Goal: Task Accomplishment & Management: Manage account settings

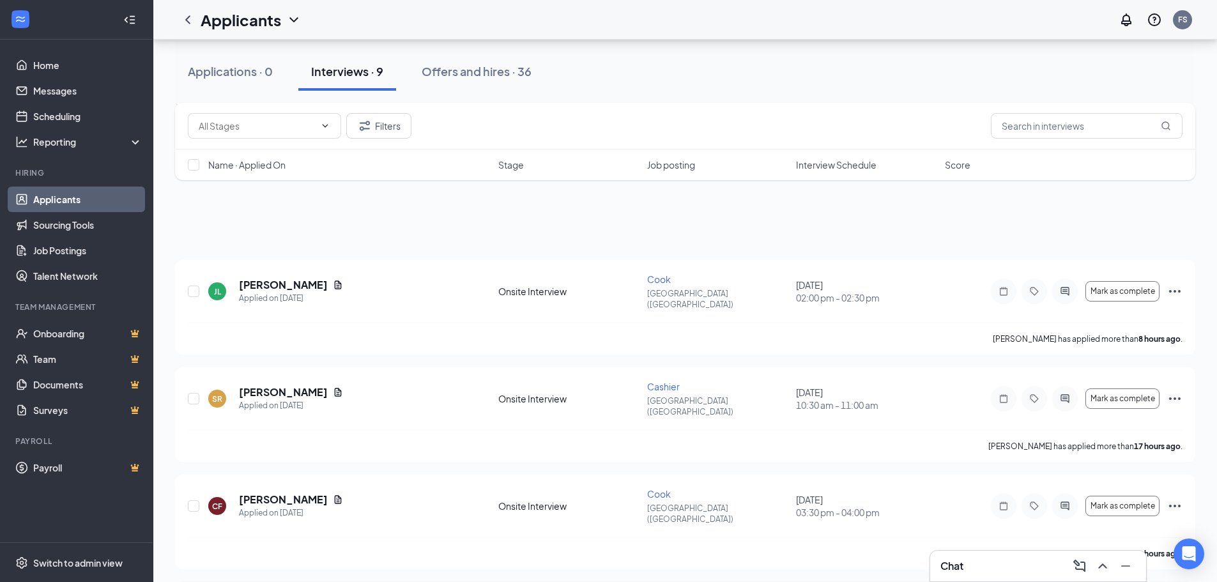
scroll to position [128, 0]
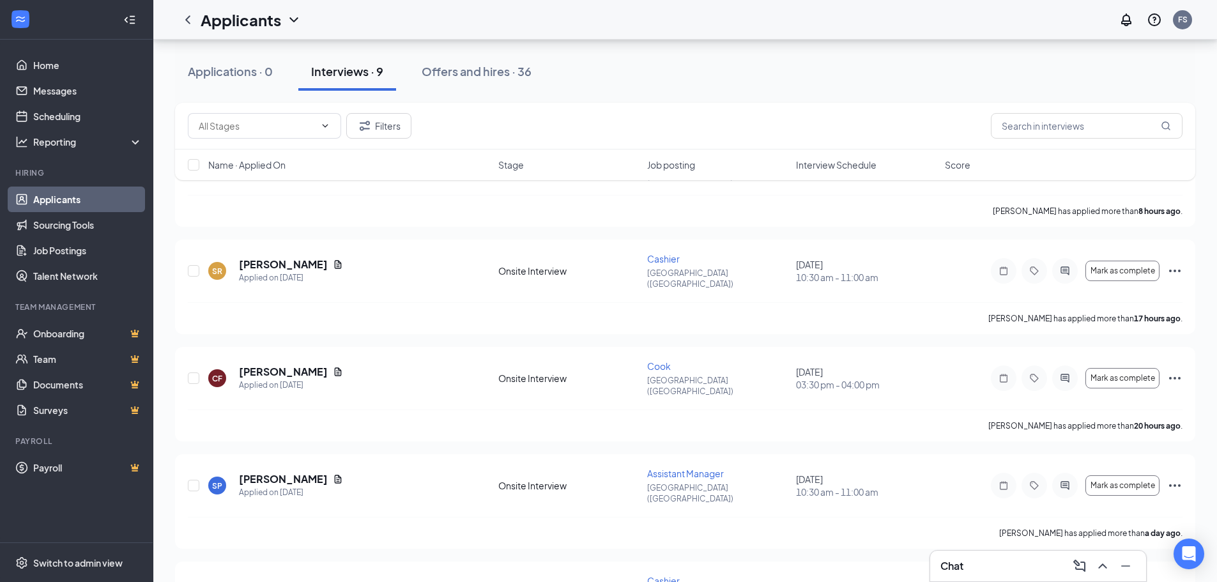
click at [1028, 567] on div "Chat" at bounding box center [1037, 566] width 195 height 20
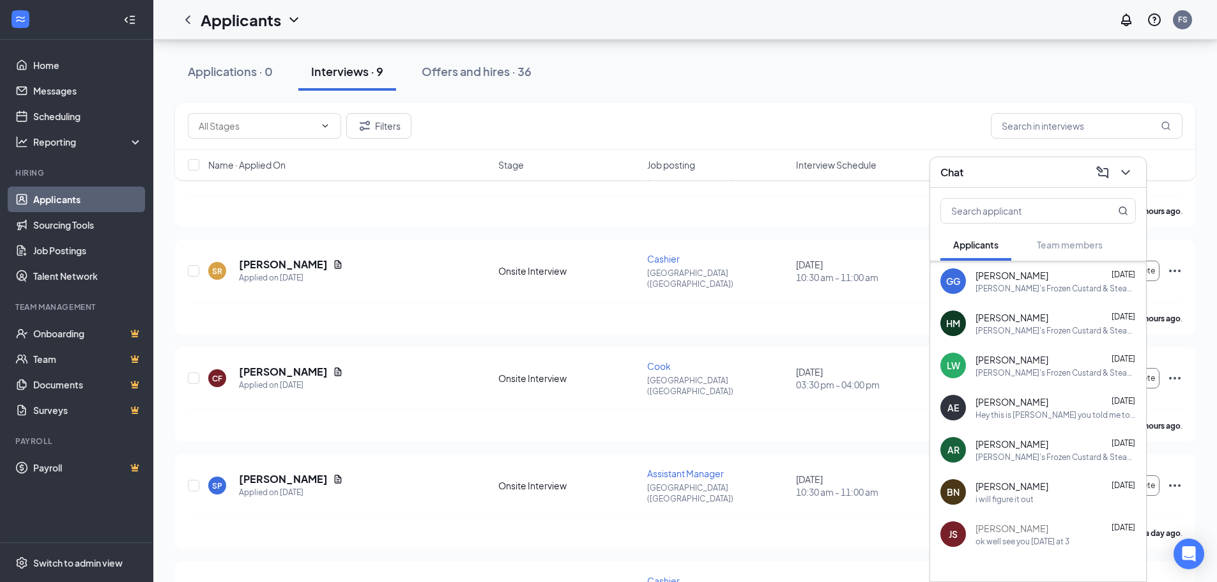
click at [1008, 497] on div "i will figure it out" at bounding box center [1004, 499] width 58 height 11
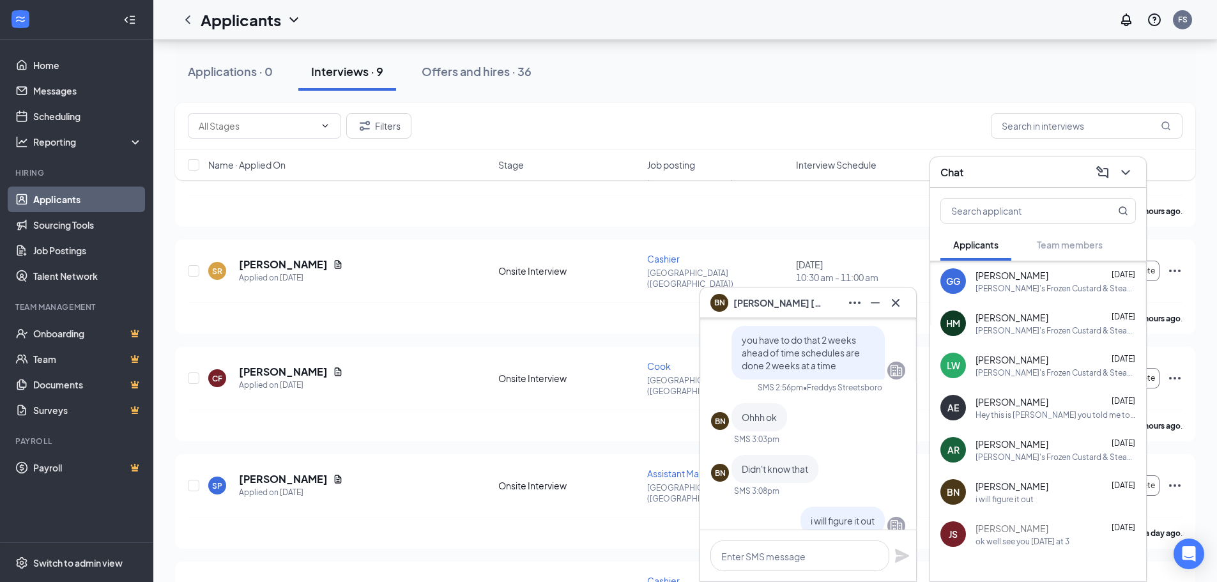
scroll to position [0, 0]
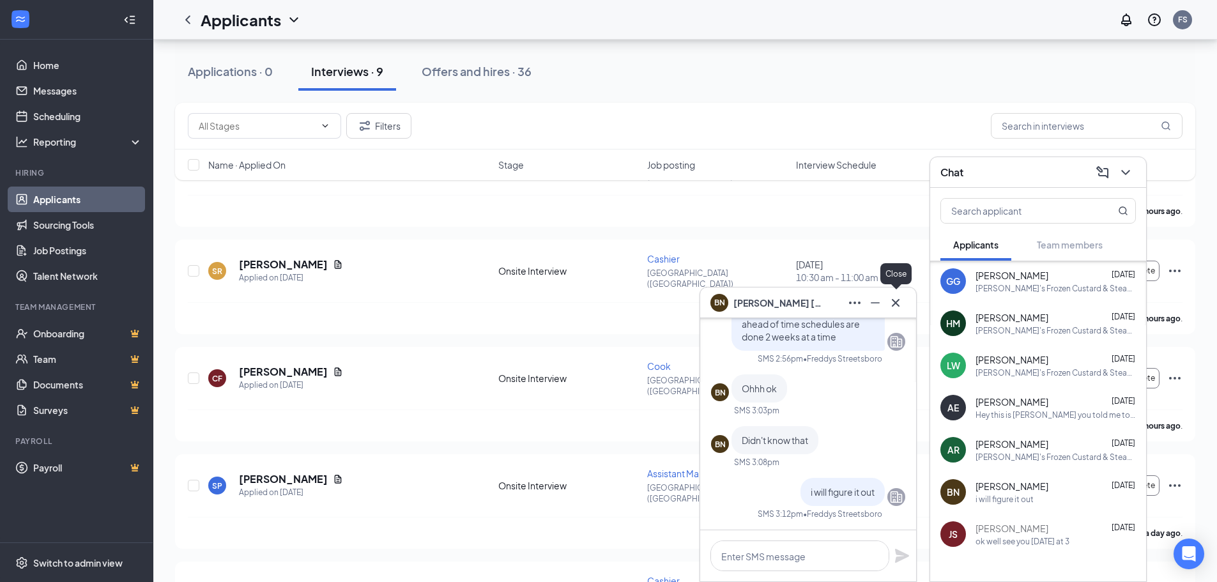
click at [895, 301] on icon "Cross" at bounding box center [895, 302] width 15 height 15
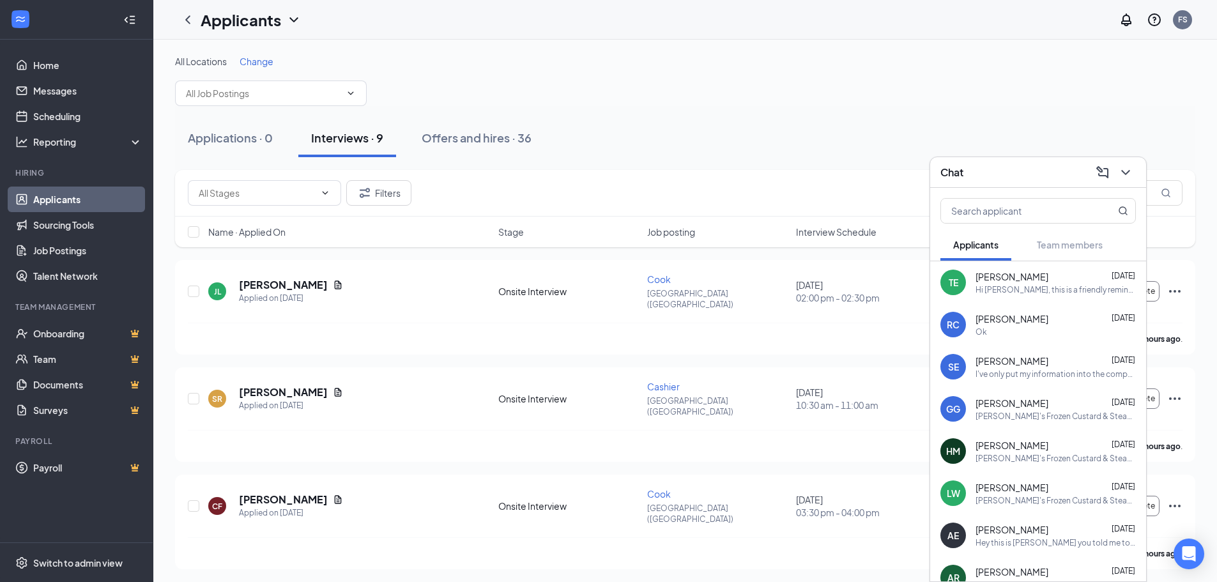
click at [1074, 325] on div "[PERSON_NAME] [DATE] Ok" at bounding box center [1055, 324] width 160 height 25
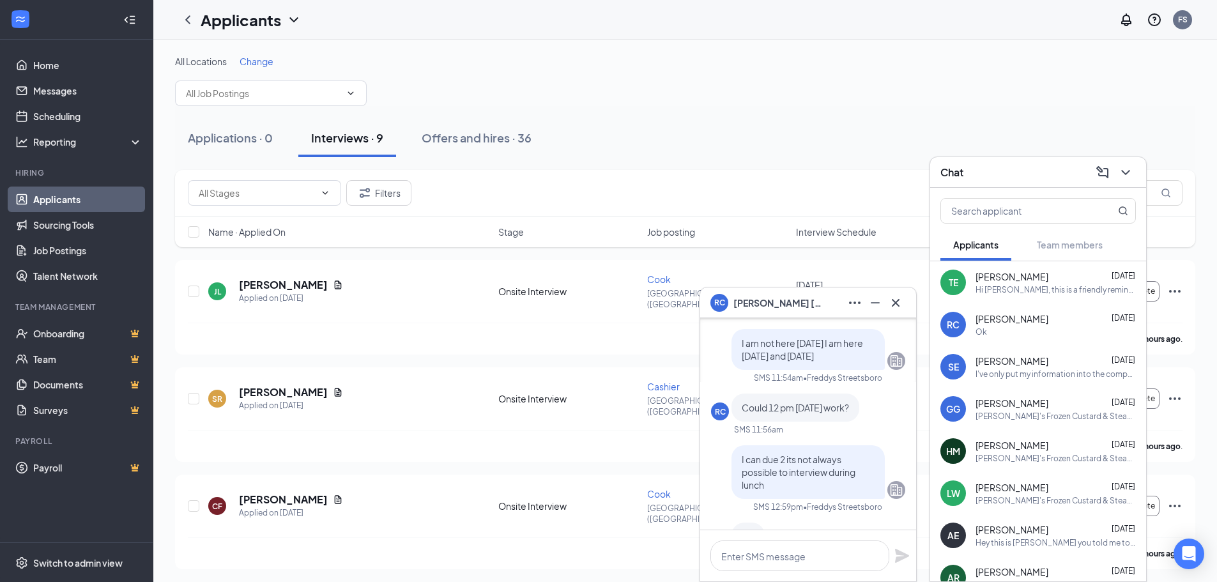
scroll to position [-639, 0]
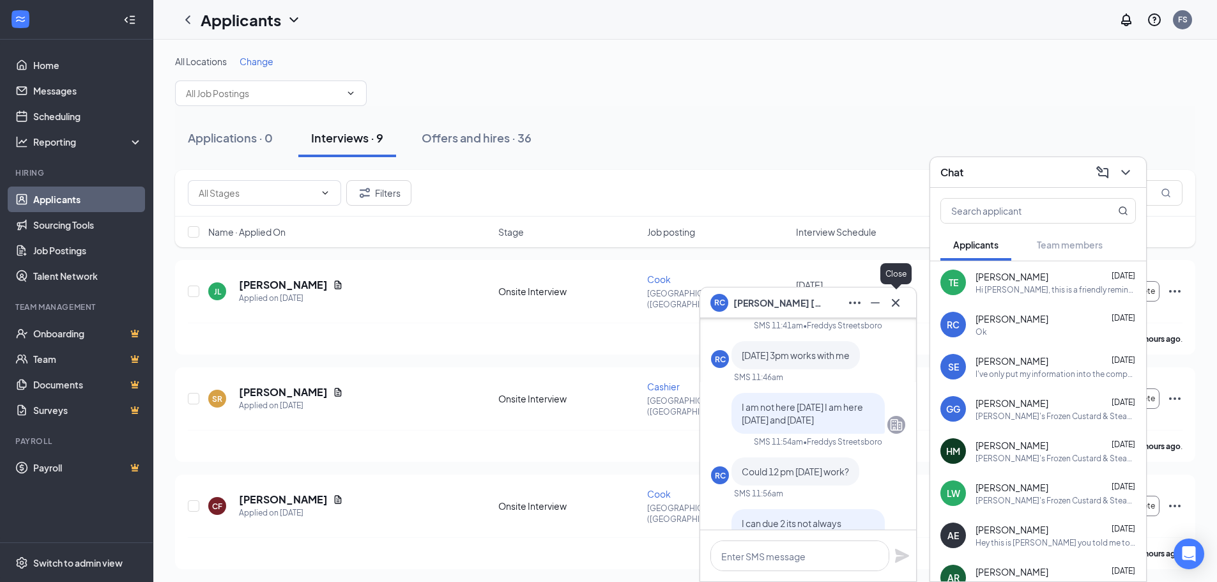
click at [897, 305] on icon "Cross" at bounding box center [895, 302] width 15 height 15
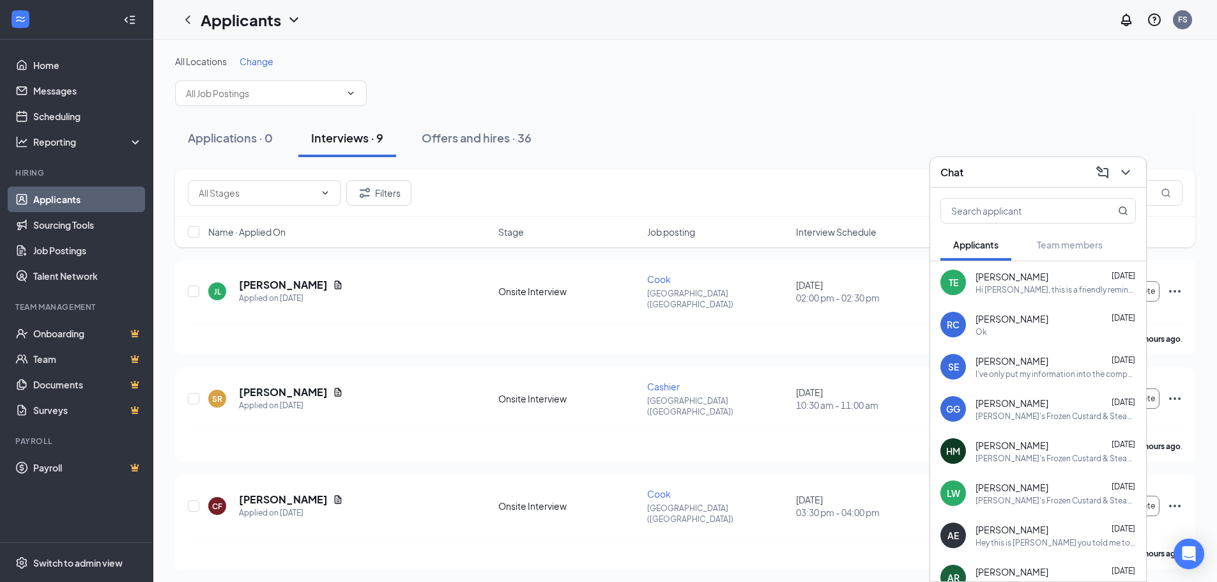
click at [1035, 279] on div "[PERSON_NAME] [DATE]" at bounding box center [1055, 276] width 160 height 13
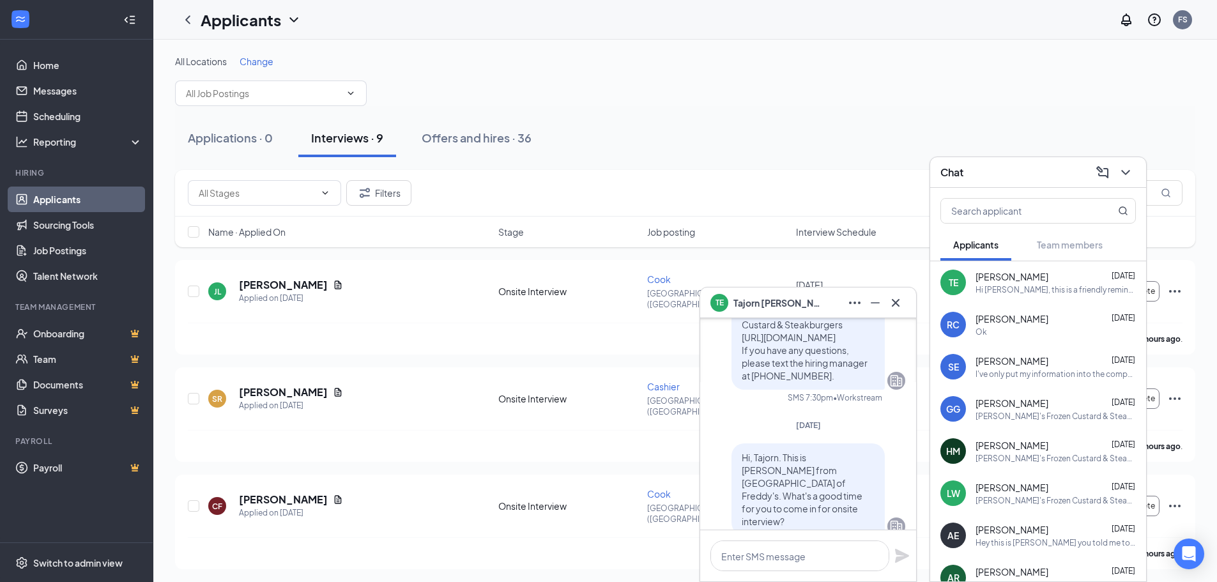
scroll to position [-319, 0]
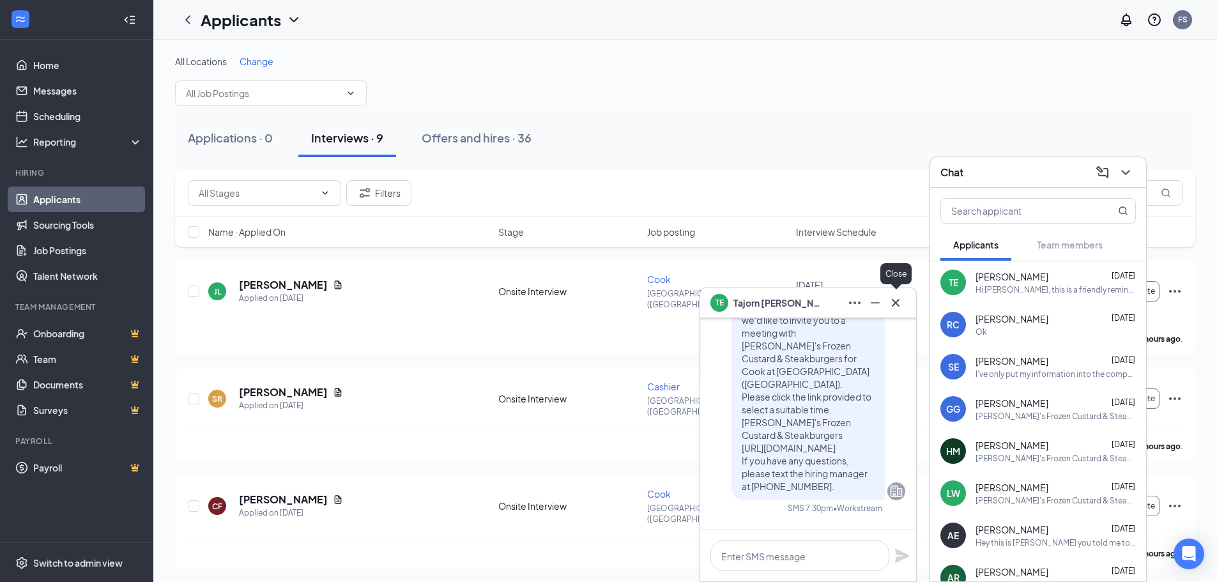
click at [901, 303] on icon "Cross" at bounding box center [895, 302] width 15 height 15
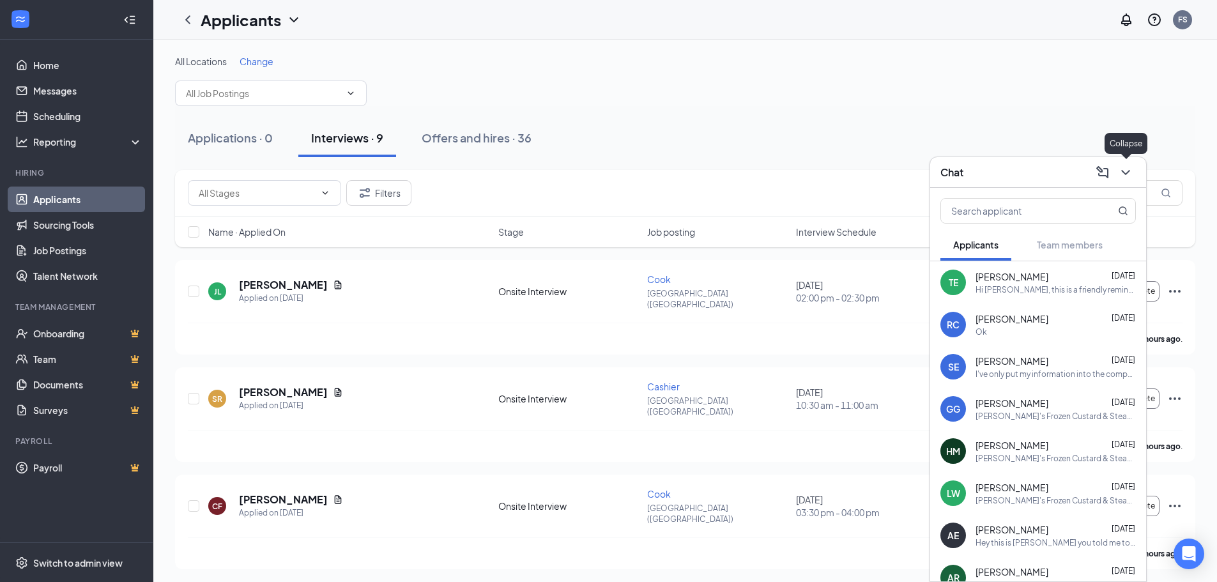
click at [1130, 178] on icon "ChevronDown" at bounding box center [1125, 172] width 15 height 15
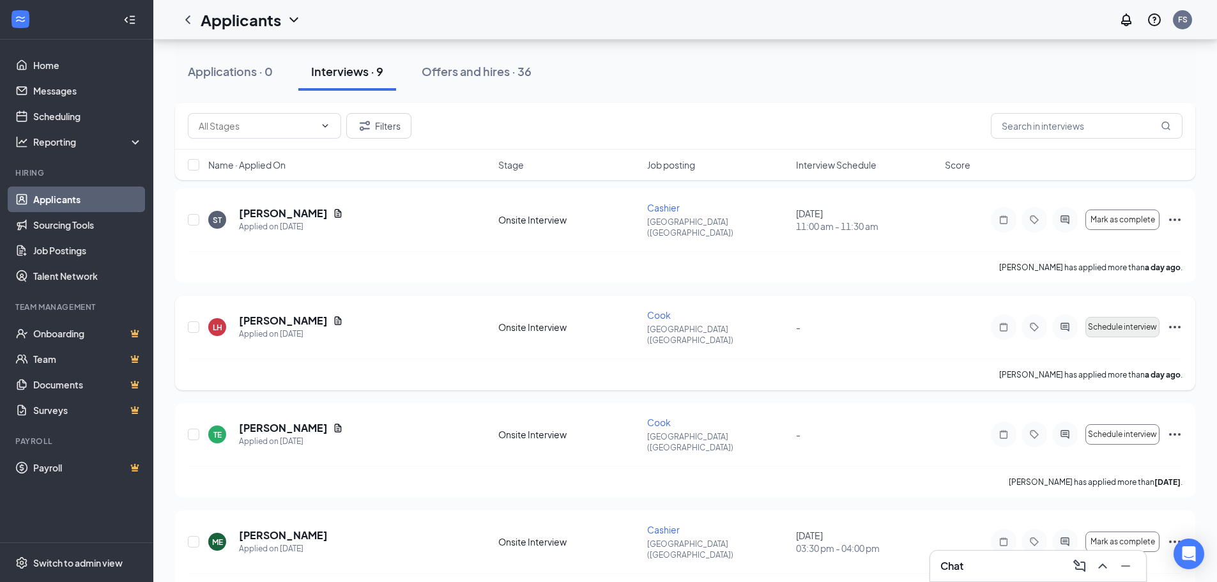
scroll to position [511, 0]
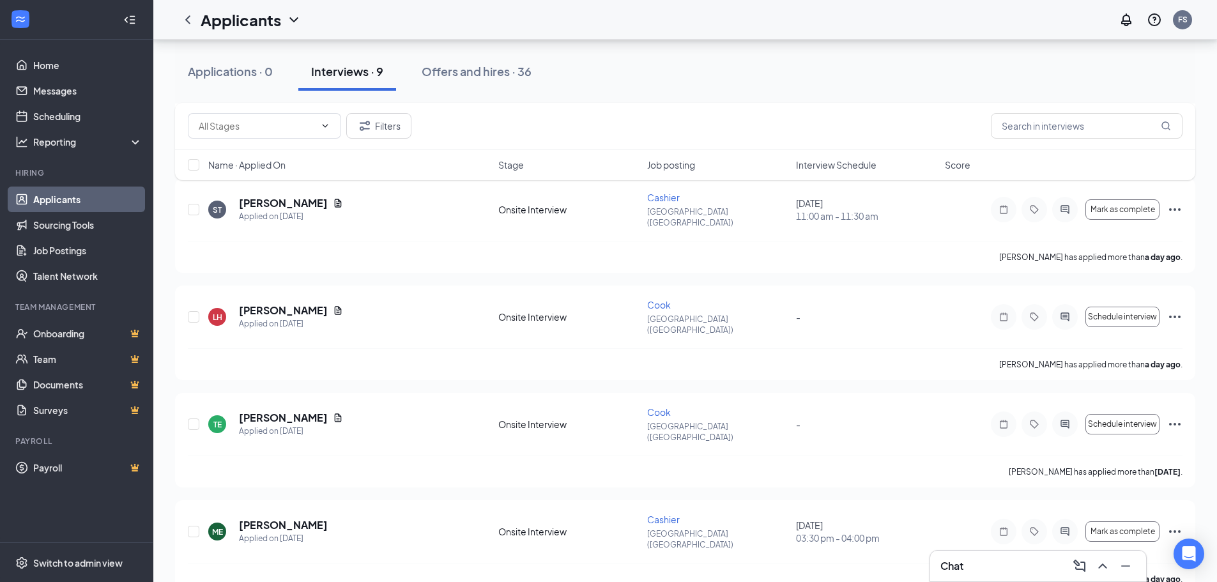
click at [1057, 568] on div "Chat" at bounding box center [1037, 566] width 195 height 20
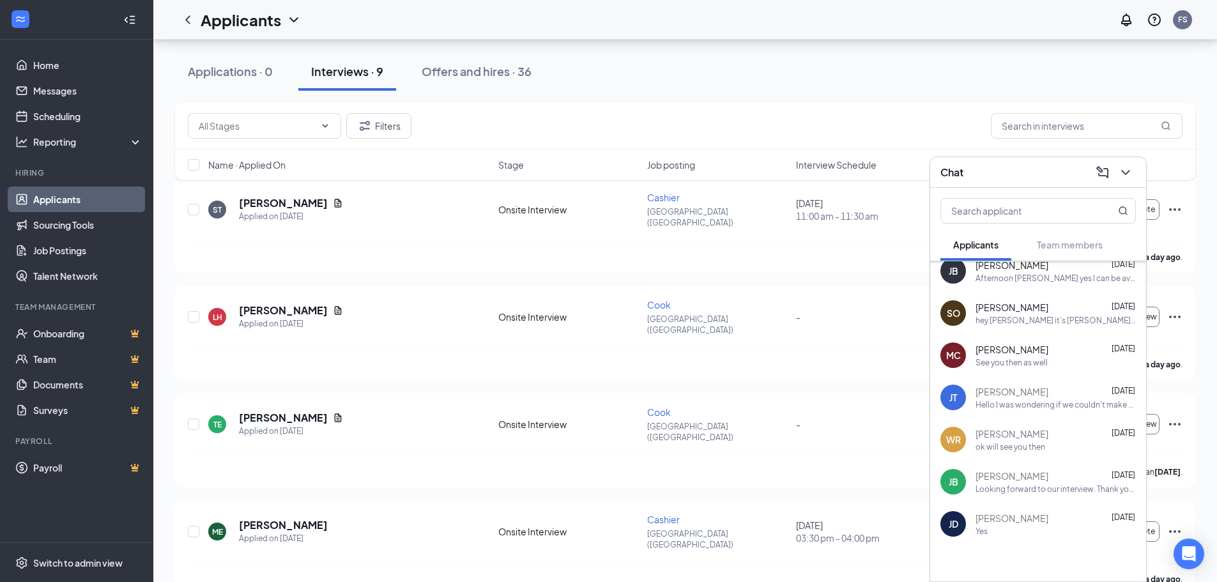
scroll to position [778, 0]
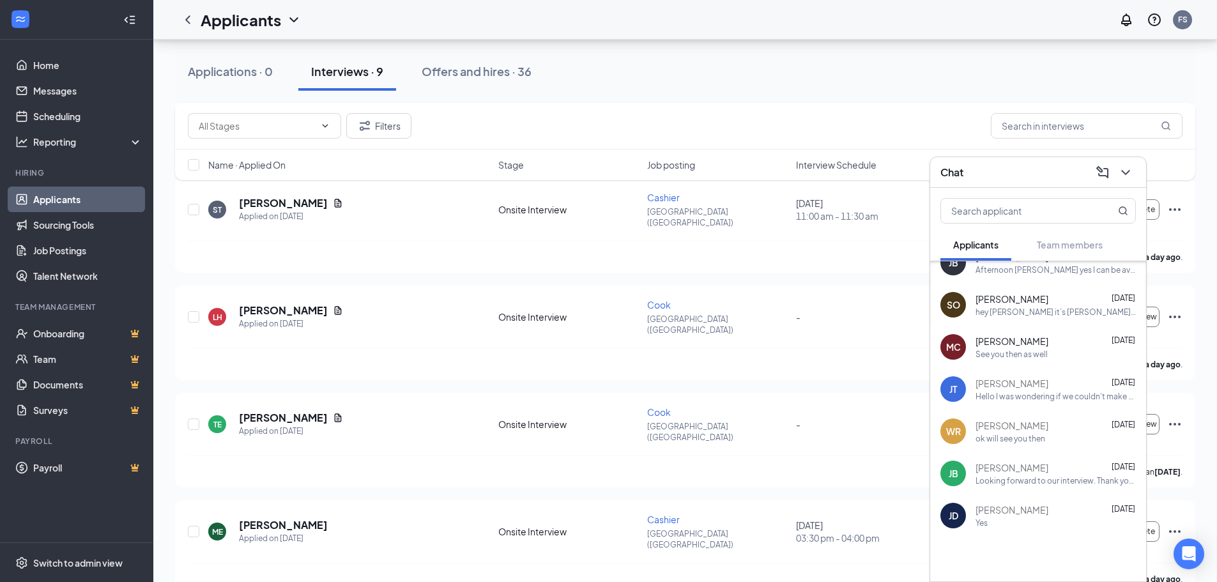
click at [1028, 476] on div "Looking forward to our interview. Thank you for applying" at bounding box center [1055, 480] width 160 height 11
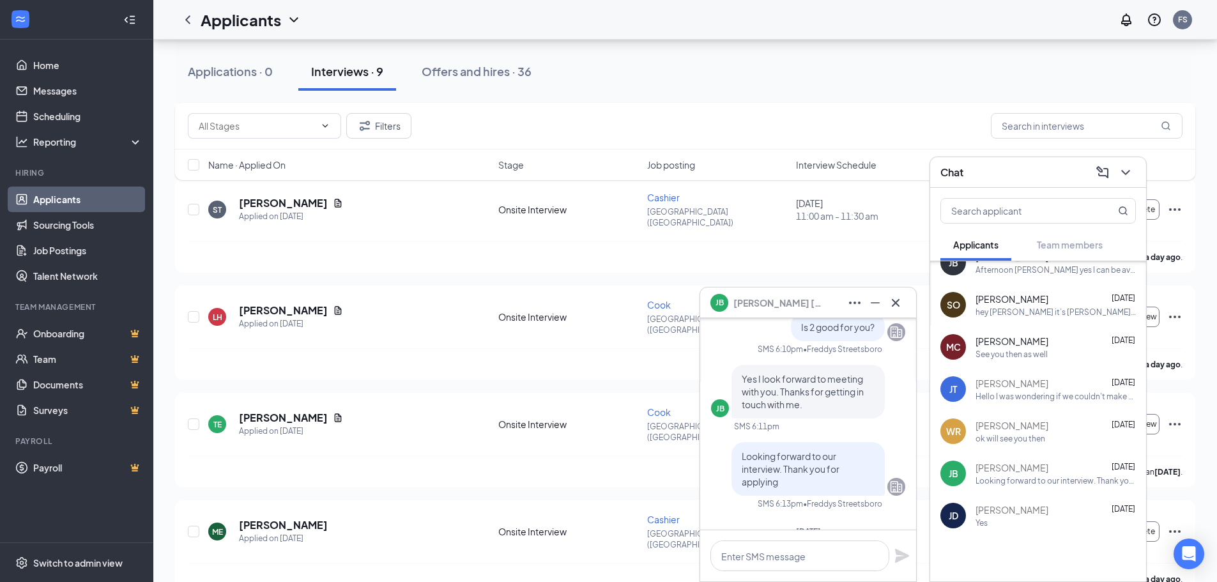
scroll to position [-21, 0]
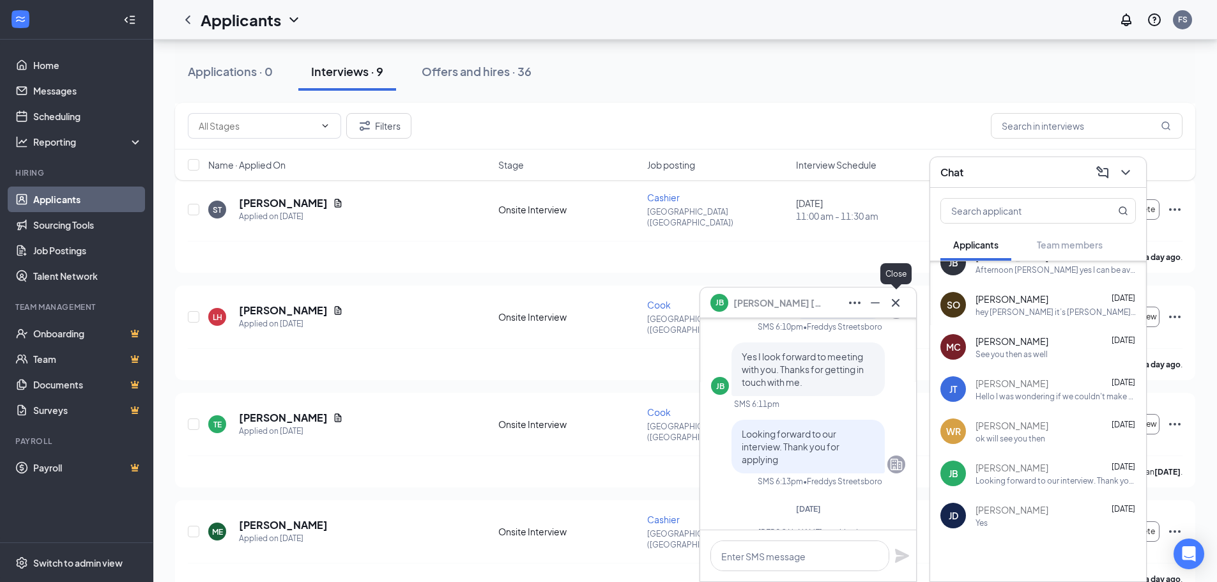
click at [890, 307] on icon "Cross" at bounding box center [895, 302] width 15 height 15
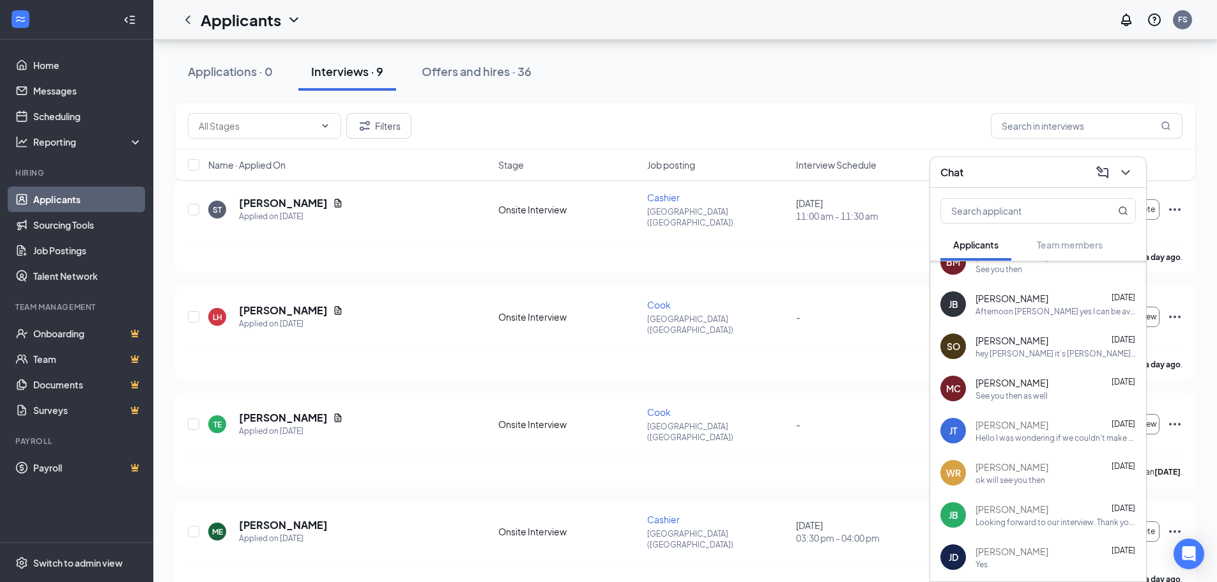
scroll to position [715, 0]
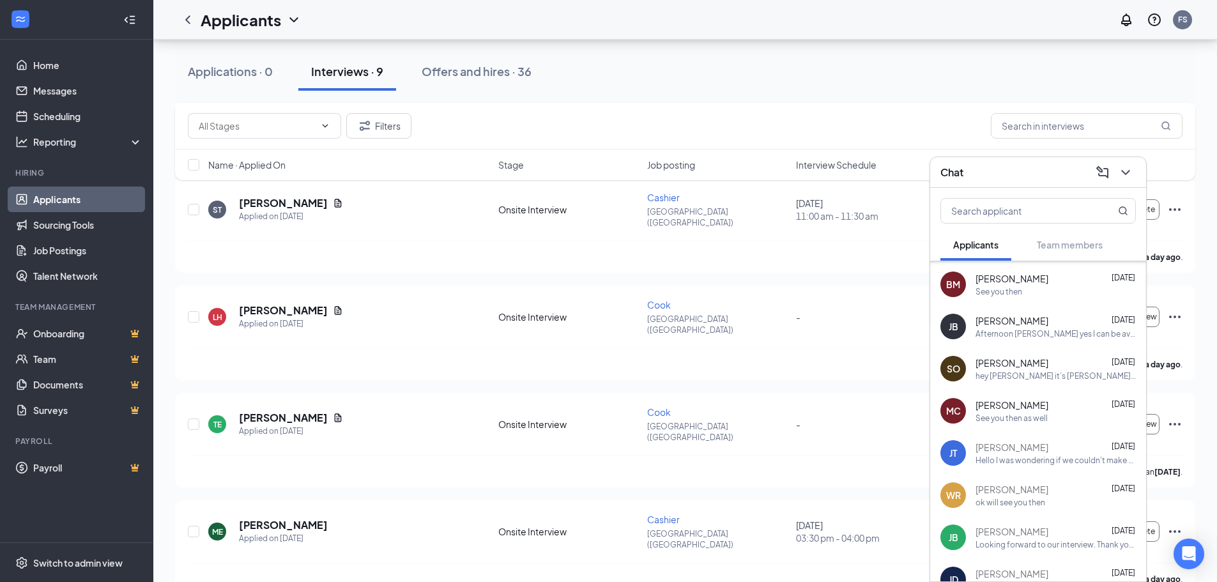
click at [1035, 407] on span "[PERSON_NAME]" at bounding box center [1011, 404] width 73 height 13
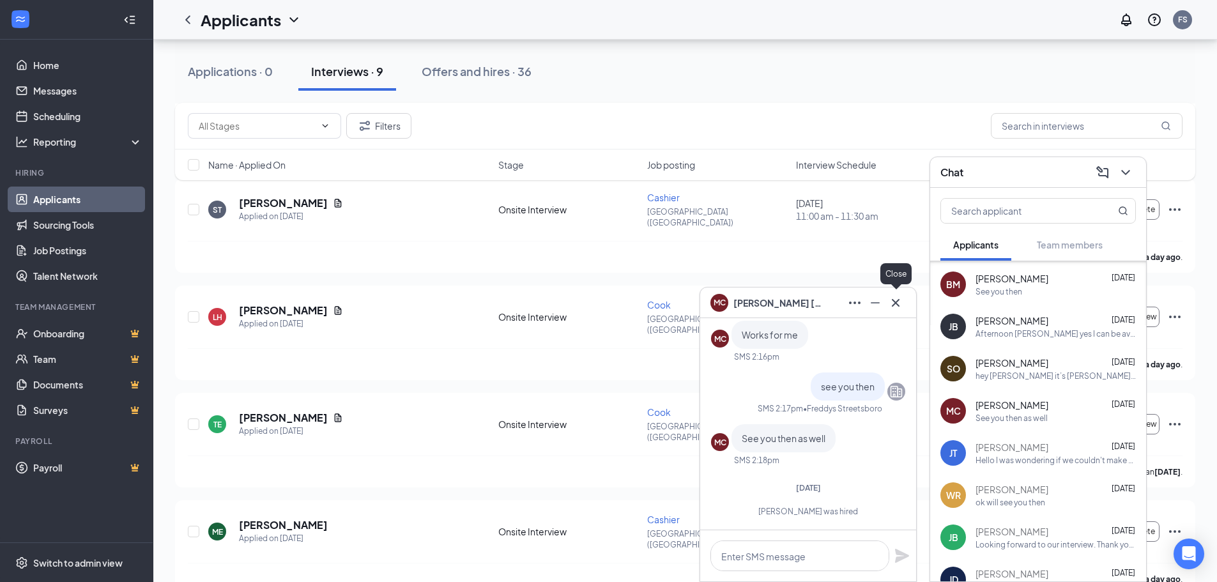
click at [900, 306] on icon "Cross" at bounding box center [895, 302] width 15 height 15
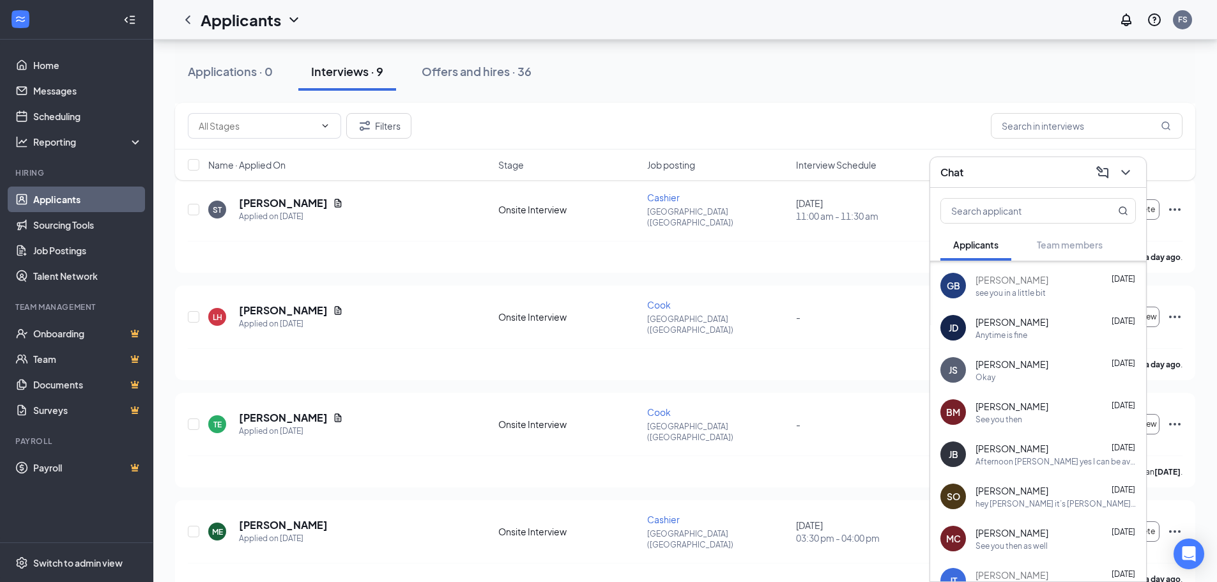
scroll to position [459, 0]
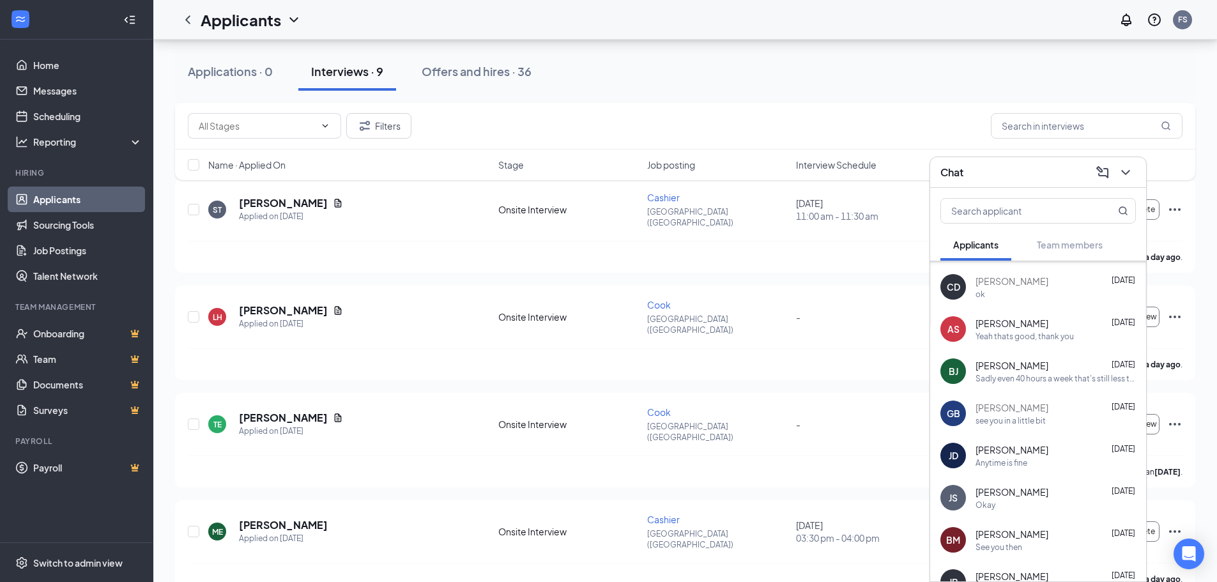
click at [1017, 505] on div "Okay" at bounding box center [1055, 504] width 160 height 11
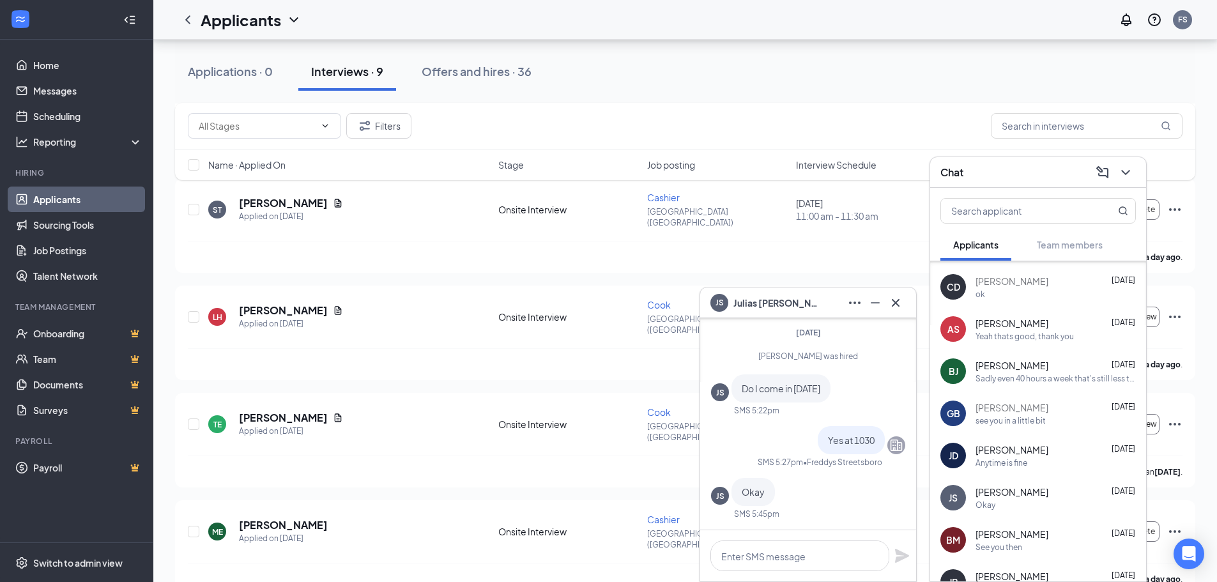
scroll to position [554, 0]
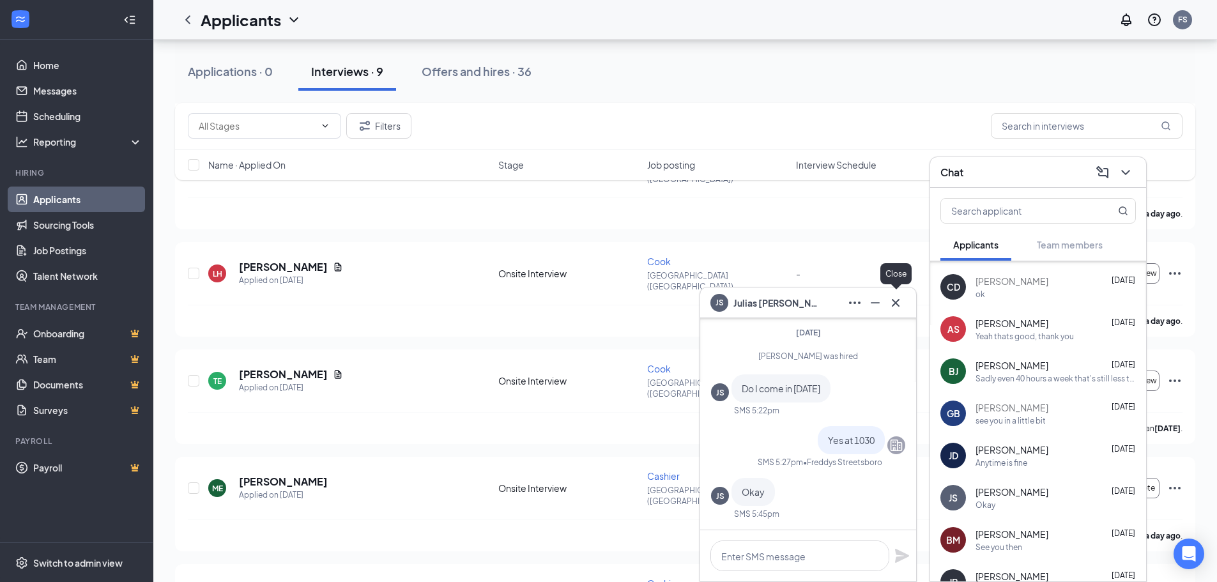
click at [902, 300] on icon "Cross" at bounding box center [895, 302] width 15 height 15
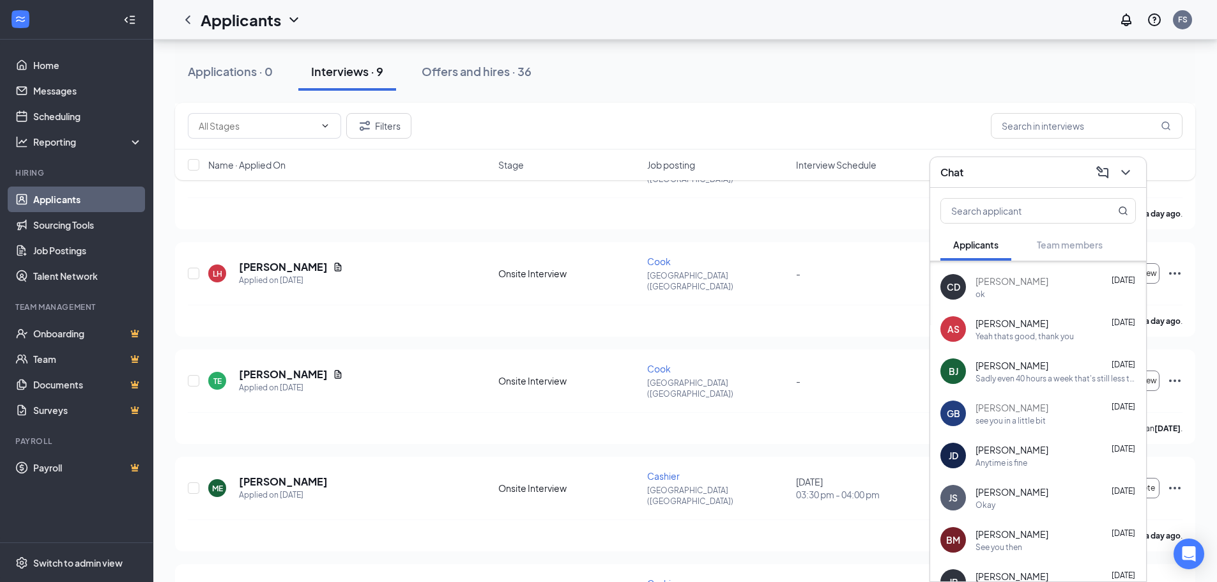
click at [1045, 368] on div "[PERSON_NAME] [DATE]" at bounding box center [1055, 365] width 160 height 13
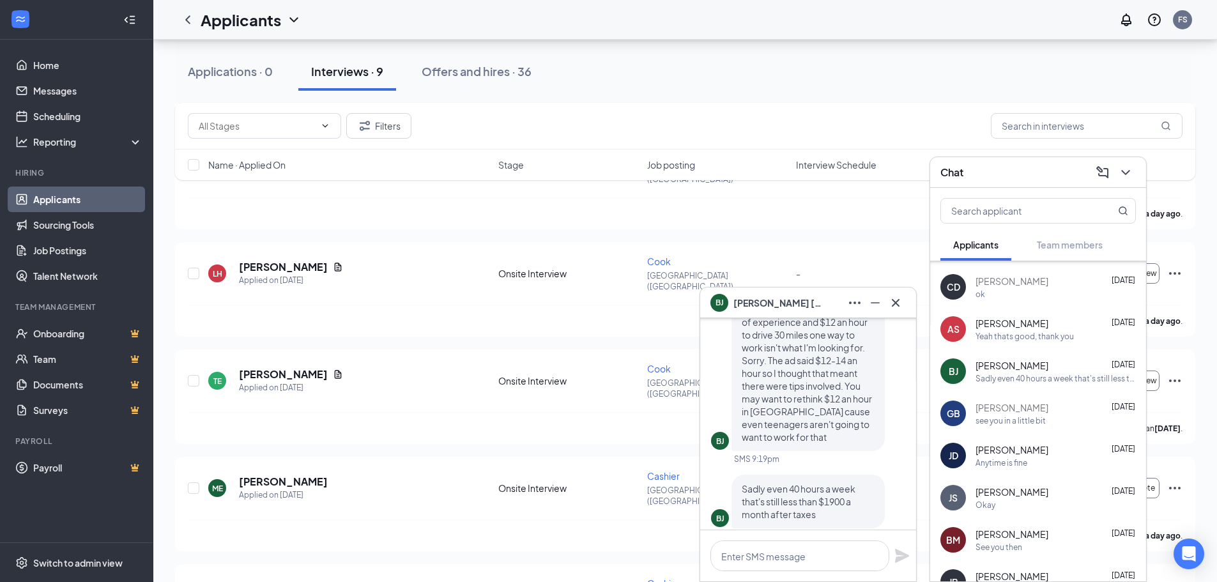
scroll to position [0, 0]
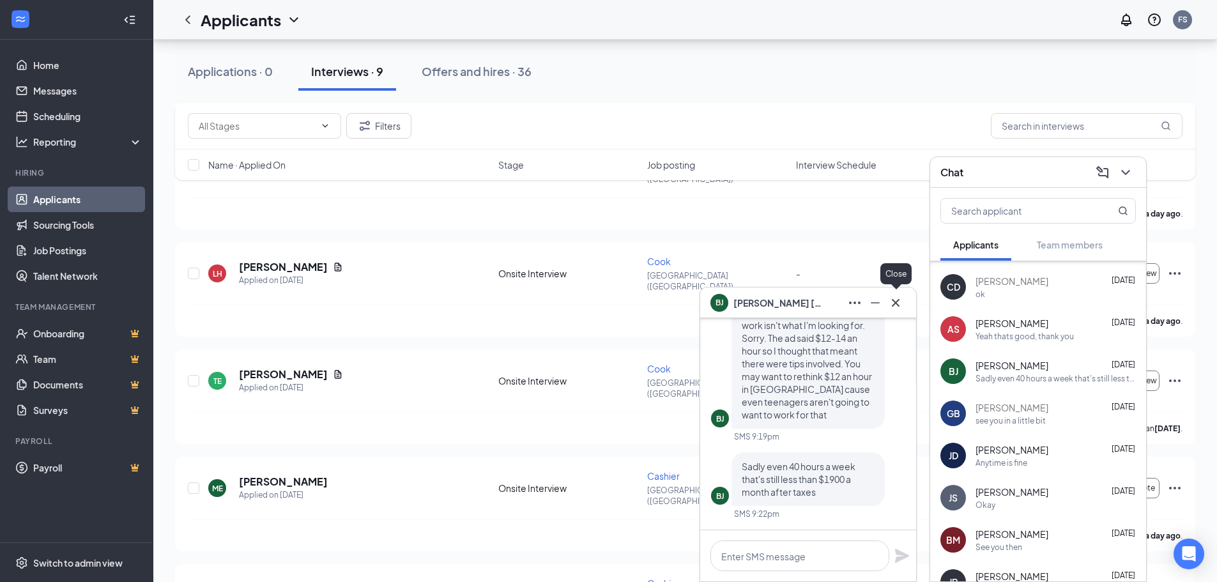
click at [899, 305] on icon "Cross" at bounding box center [896, 302] width 8 height 8
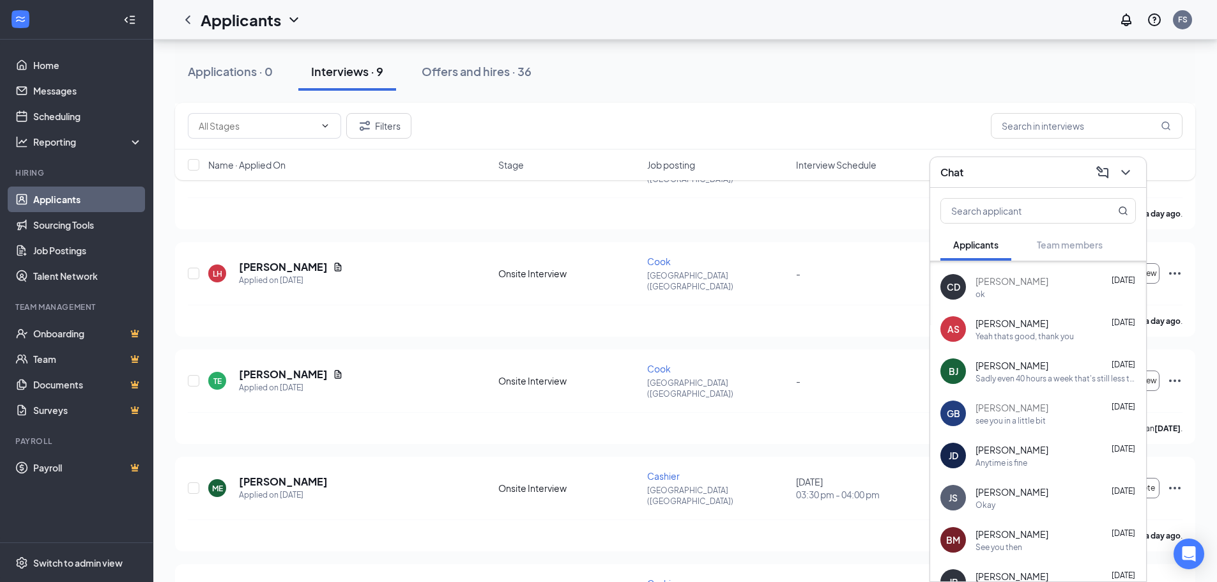
click at [1033, 335] on div "Yeah thats good, thank you" at bounding box center [1024, 336] width 98 height 11
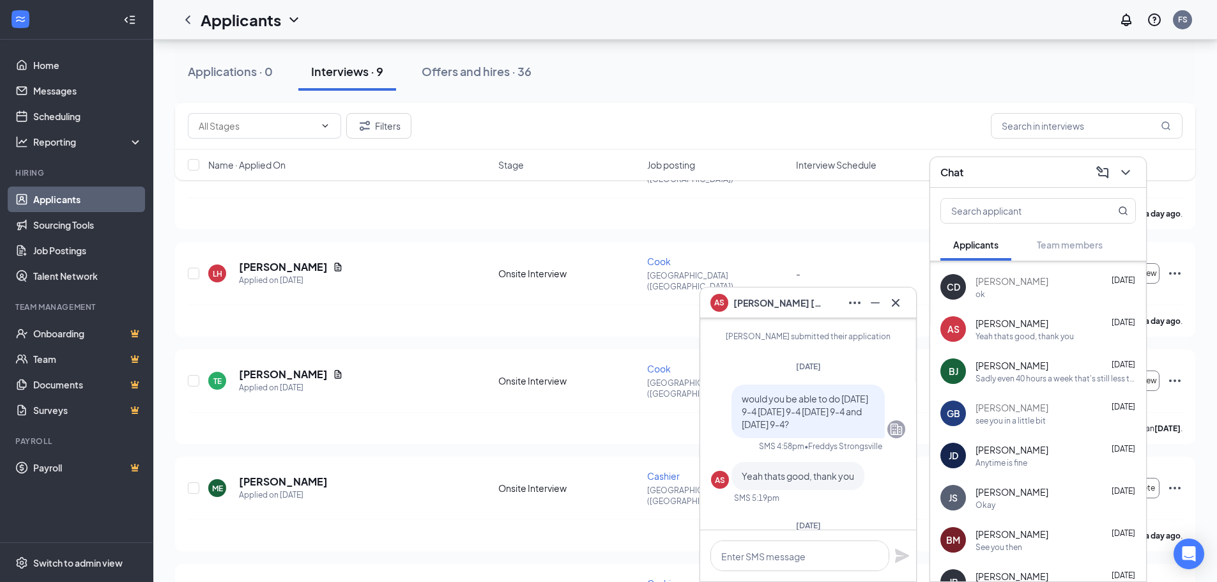
scroll to position [-24, 0]
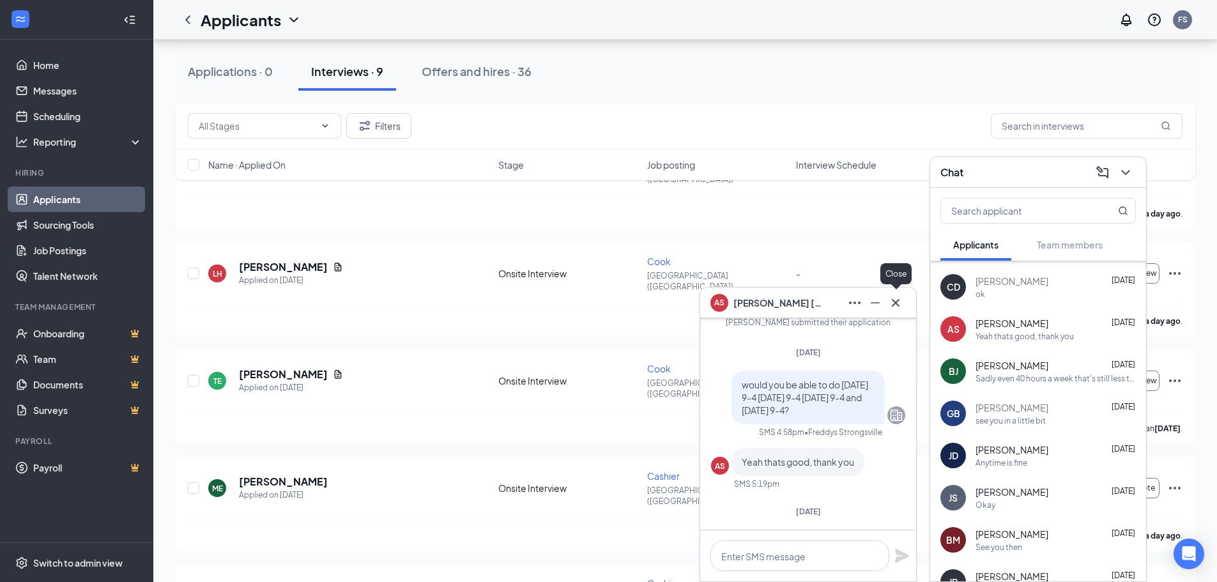
click at [892, 308] on icon "Cross" at bounding box center [895, 302] width 15 height 15
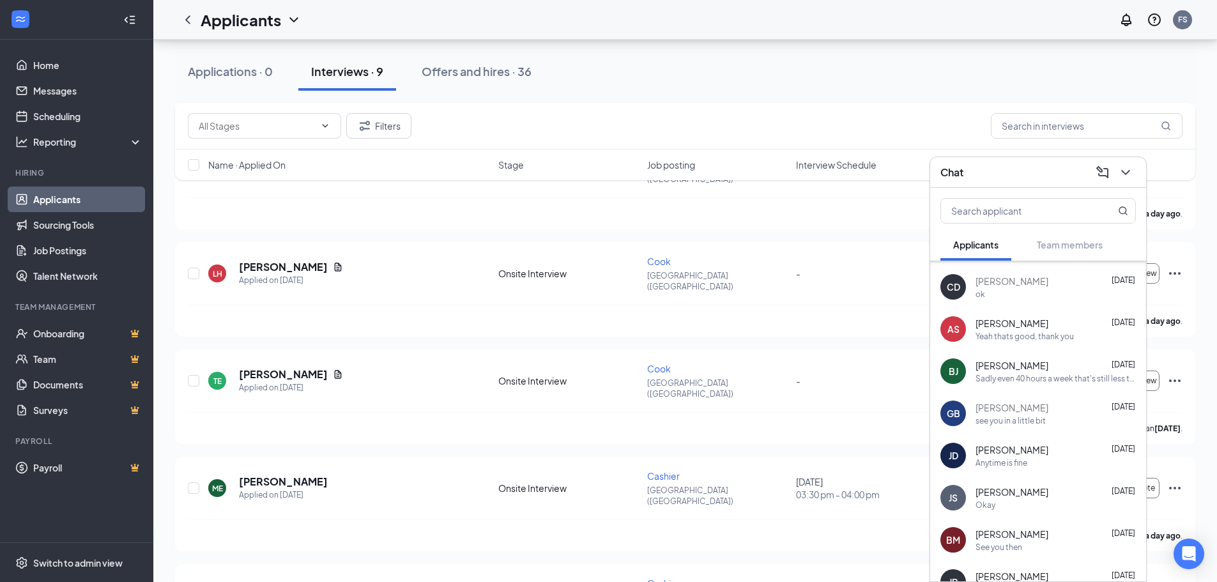
click at [1001, 289] on div "ok" at bounding box center [1055, 294] width 160 height 11
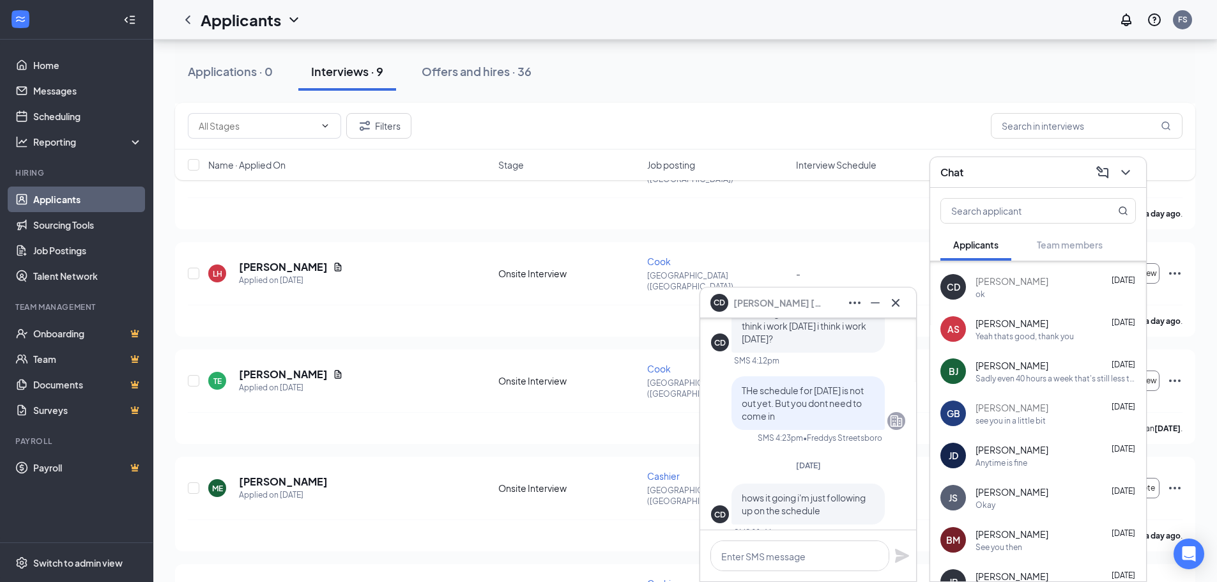
scroll to position [-1649, 0]
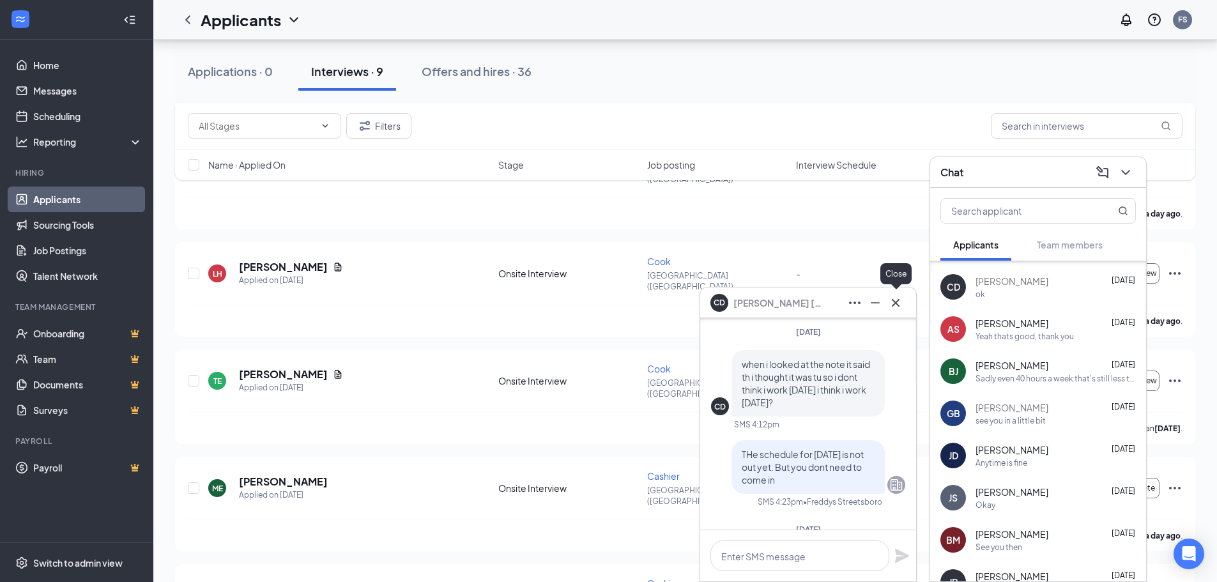
click at [896, 304] on icon "Cross" at bounding box center [895, 302] width 15 height 15
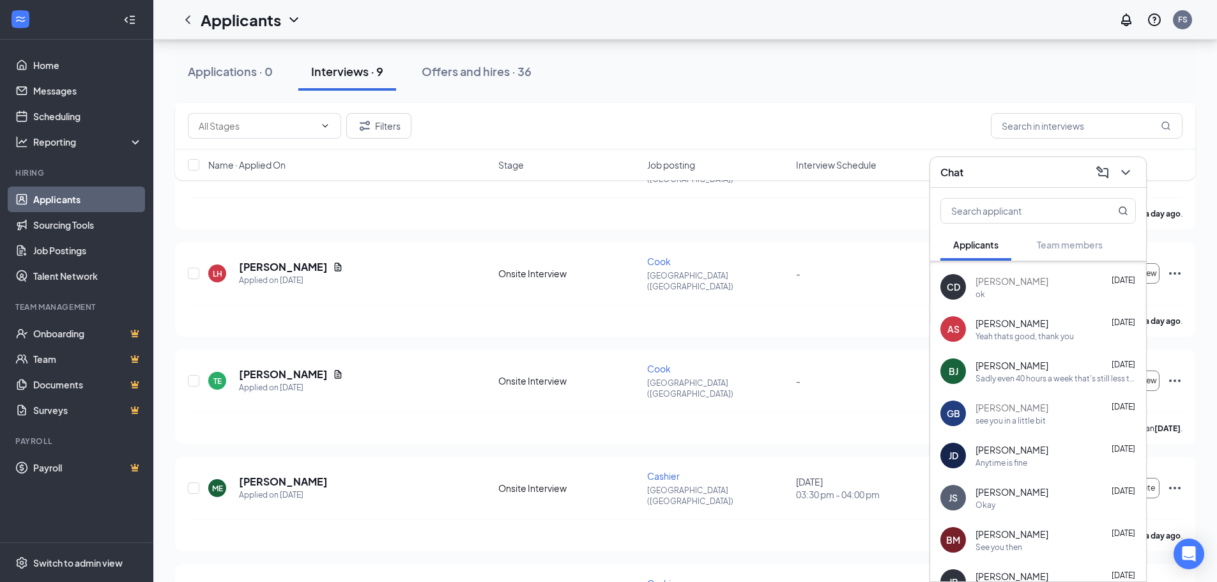
click at [1031, 335] on div "Yeah thats good, thank you" at bounding box center [1024, 336] width 98 height 11
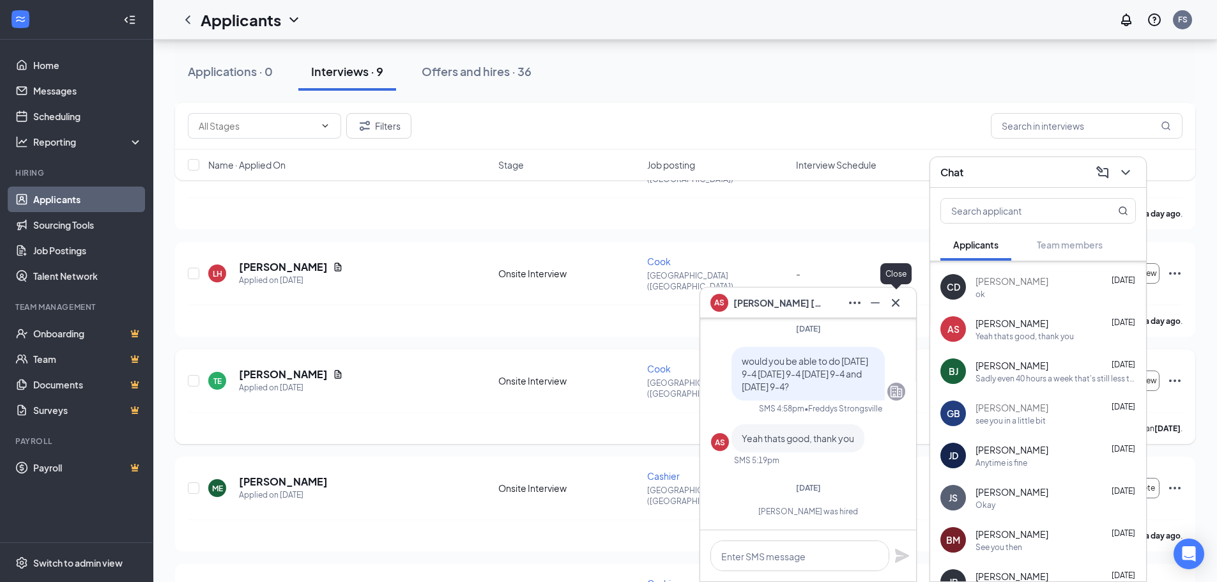
click at [896, 306] on icon "Cross" at bounding box center [895, 302] width 15 height 15
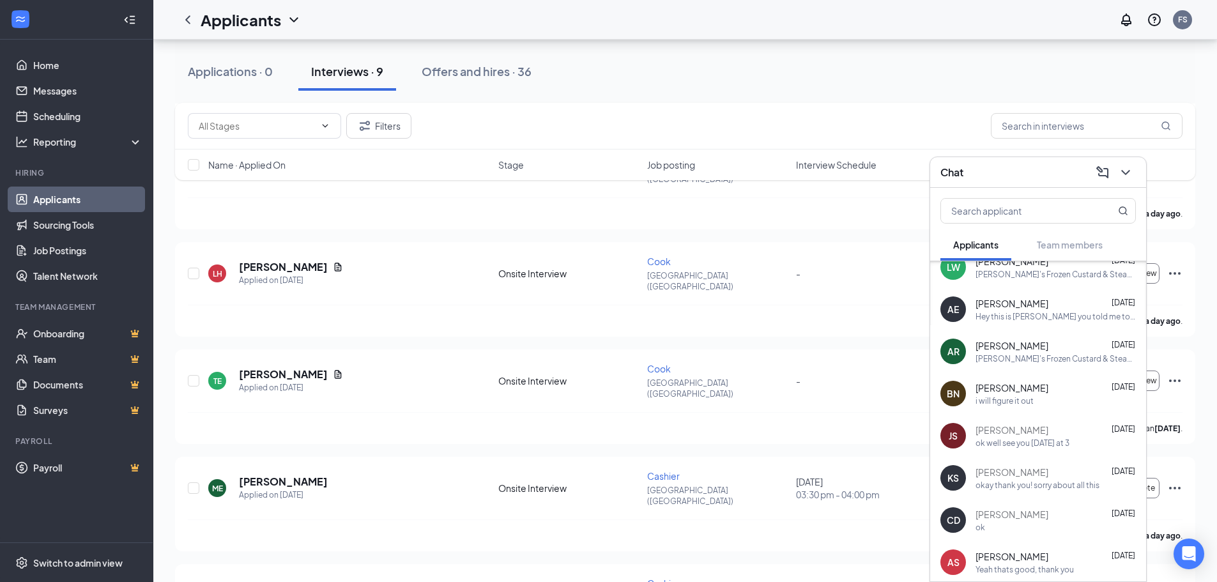
scroll to position [204, 0]
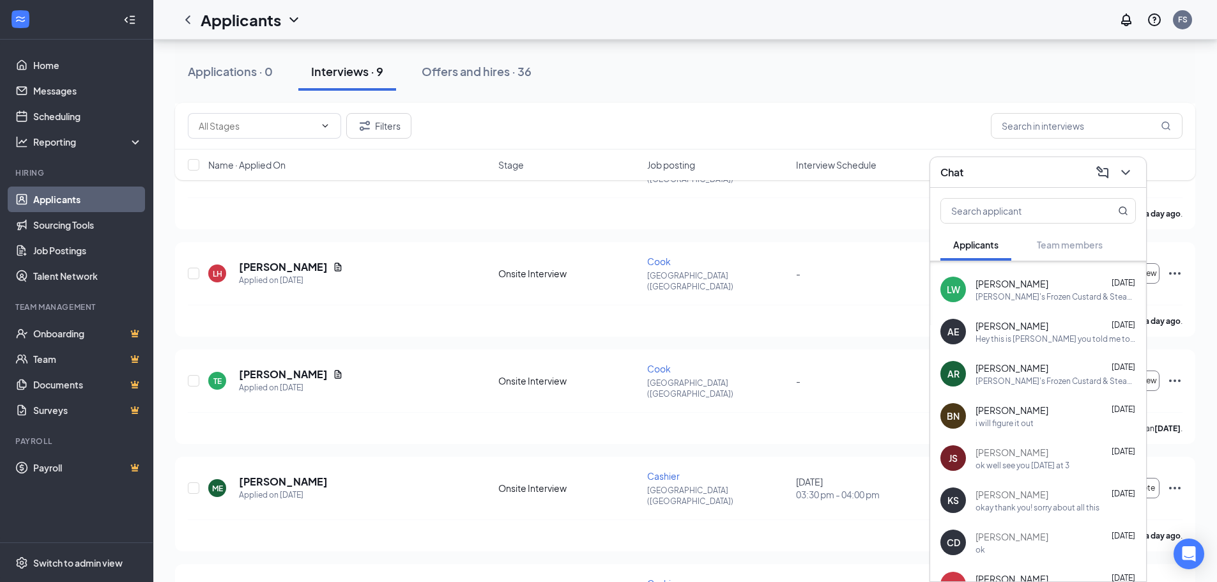
click at [1081, 495] on div "[PERSON_NAME] [DATE]" at bounding box center [1055, 494] width 160 height 13
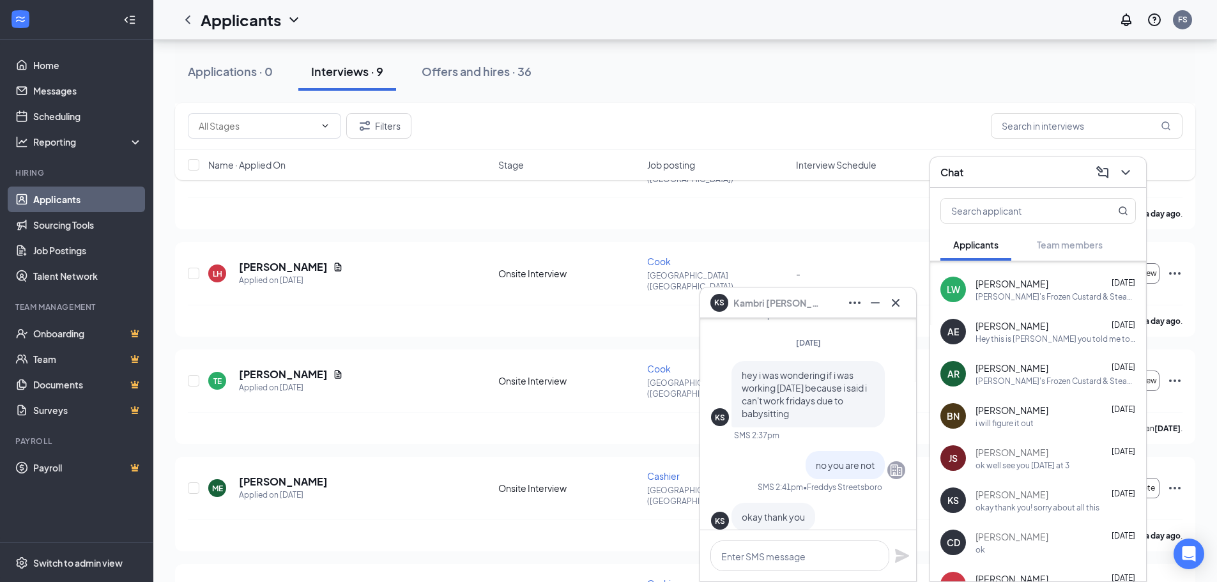
scroll to position [-255, 0]
click at [899, 310] on button at bounding box center [895, 302] width 20 height 20
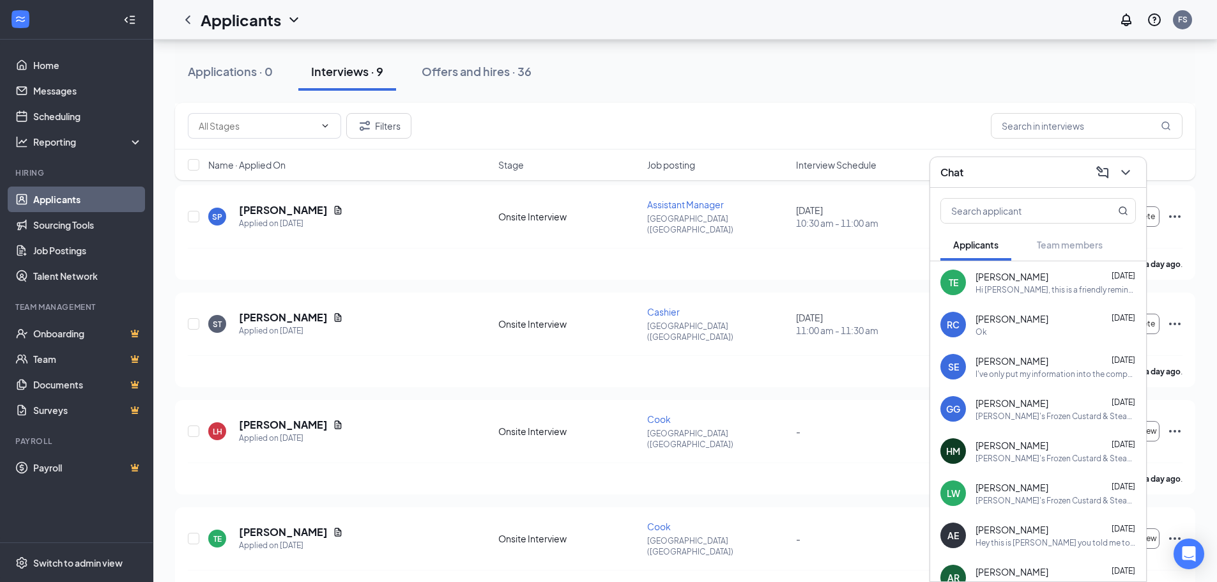
scroll to position [363, 0]
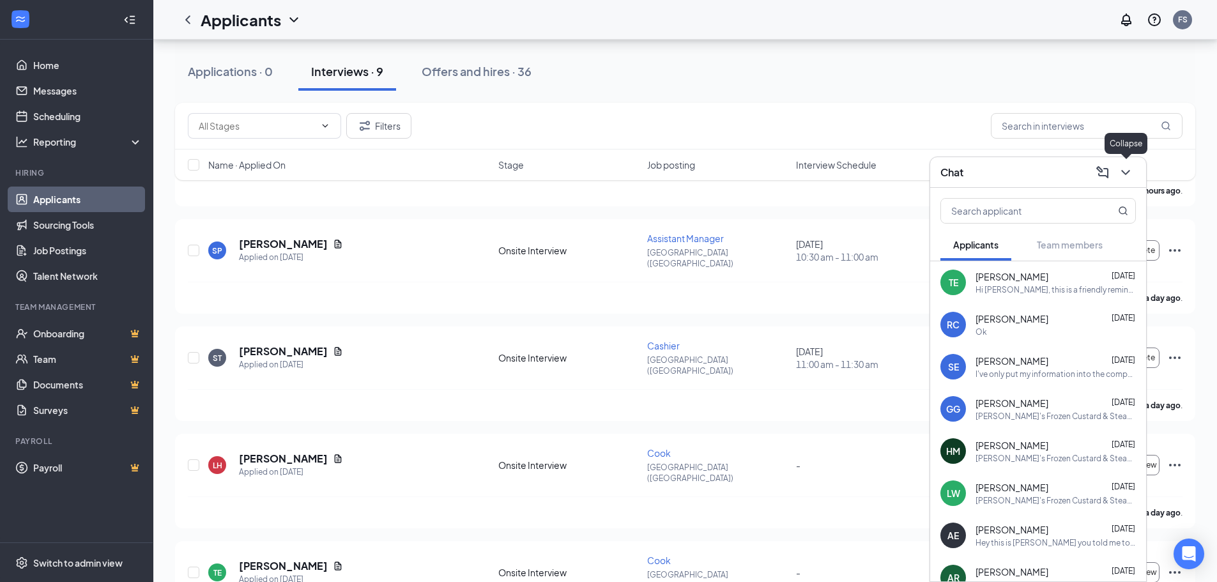
click at [1130, 175] on icon "ChevronDown" at bounding box center [1125, 172] width 15 height 15
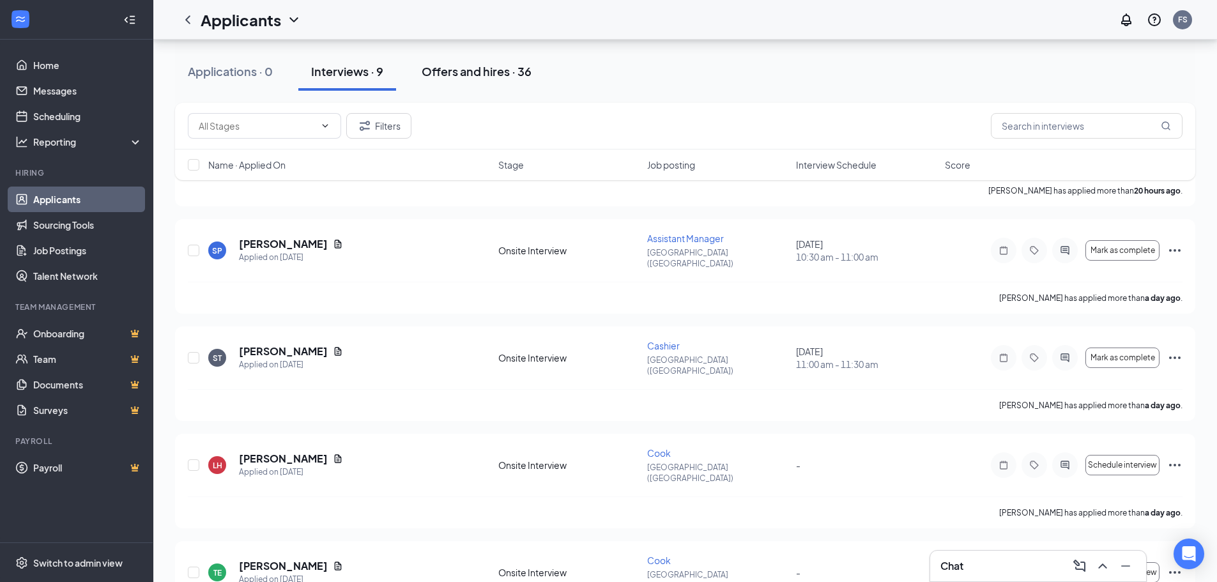
click at [501, 68] on div "Offers and hires · 36" at bounding box center [476, 71] width 110 height 16
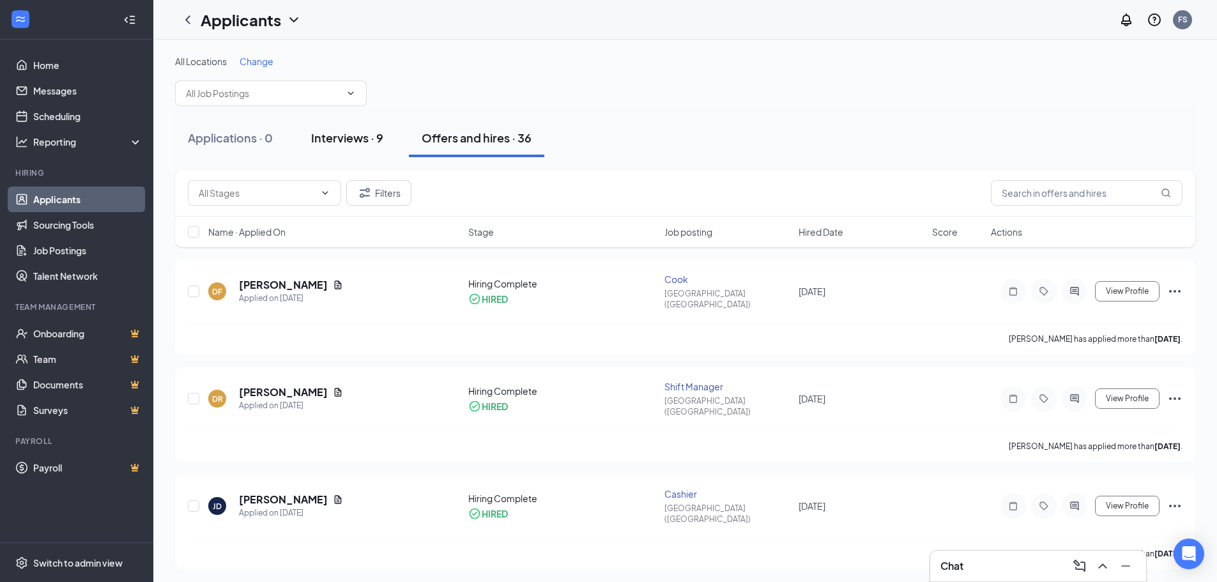
click at [349, 142] on div "Interviews · 9" at bounding box center [347, 138] width 72 height 16
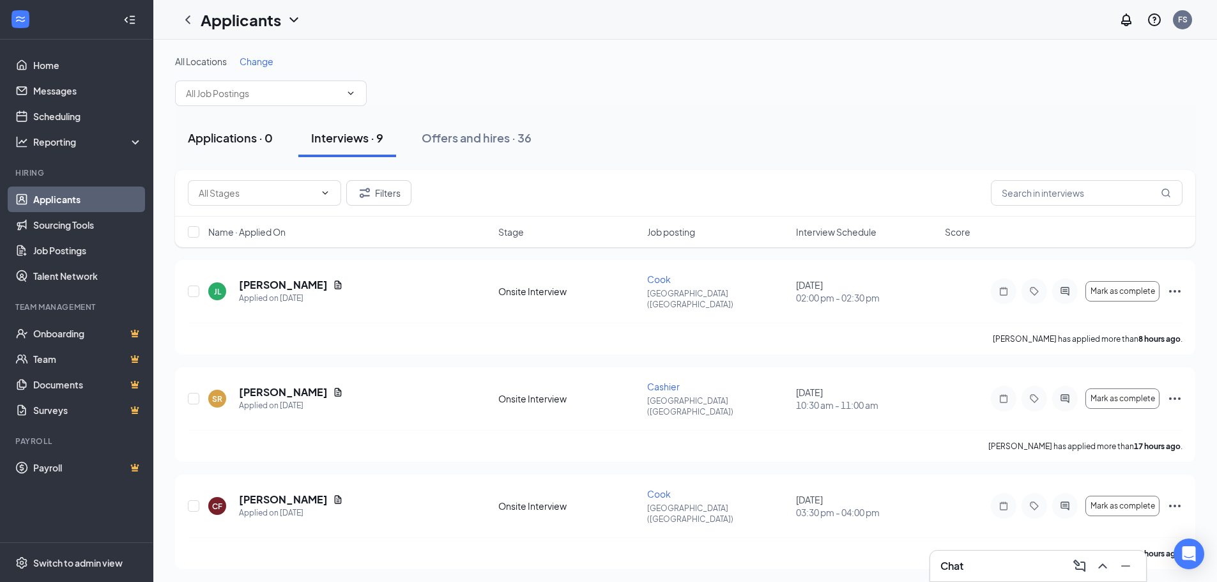
click at [250, 154] on button "Applications · 0" at bounding box center [230, 138] width 110 height 38
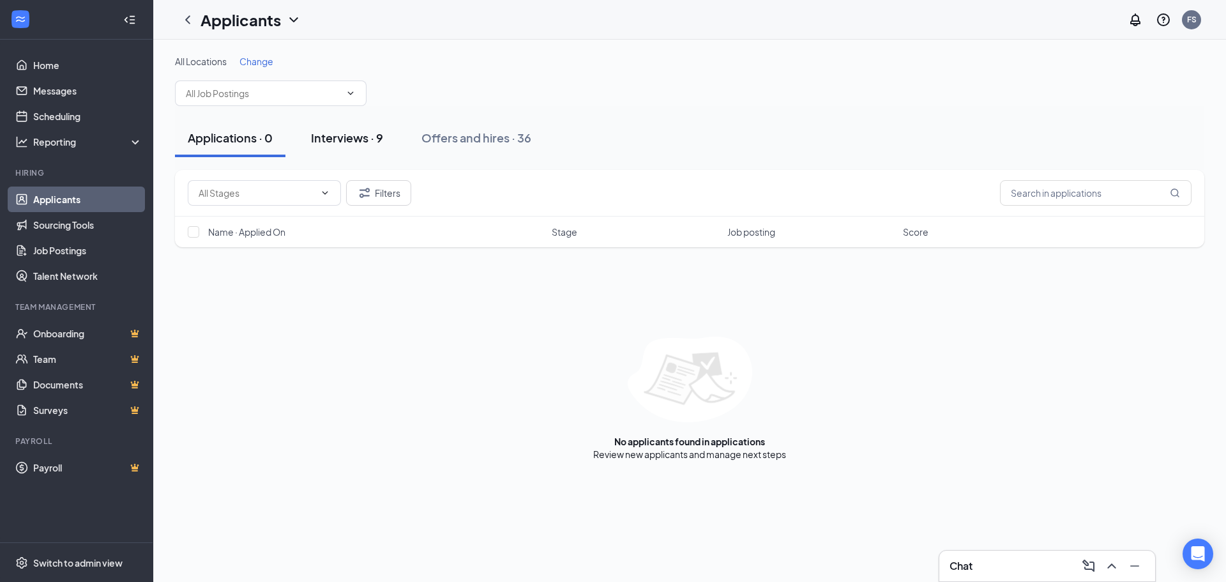
click at [347, 139] on div "Interviews · 9" at bounding box center [347, 138] width 72 height 16
